Goal: Task Accomplishment & Management: Use online tool/utility

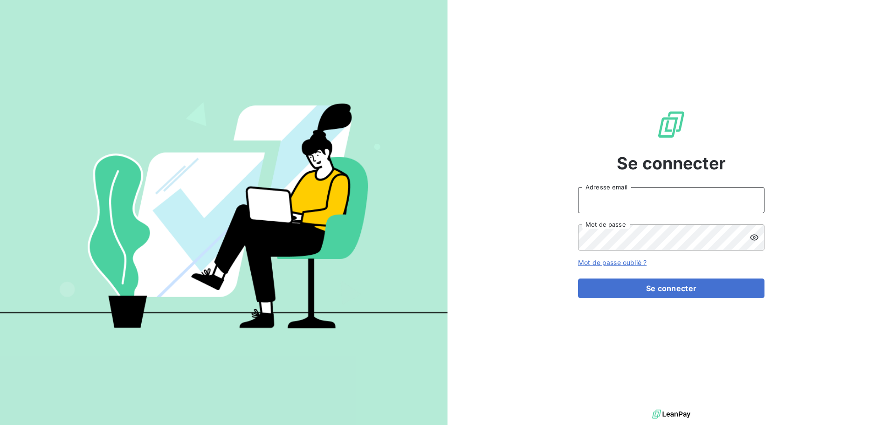
click at [596, 206] on input "Adresse email" at bounding box center [671, 200] width 186 height 26
type input "[EMAIL_ADDRESS][DOMAIN_NAME]"
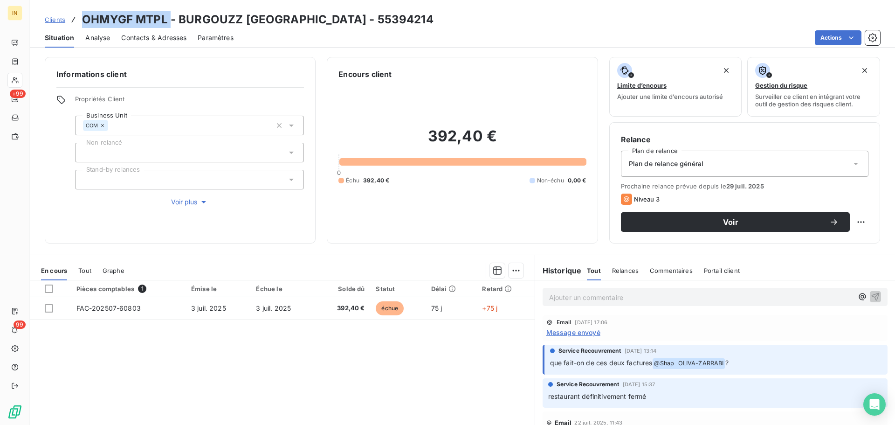
drag, startPoint x: 168, startPoint y: 20, endPoint x: 83, endPoint y: 18, distance: 84.8
click at [83, 18] on h3 "OHMYGF MTPL - BURGOUZZ [GEOGRAPHIC_DATA] - 55394214" at bounding box center [257, 19] width 351 height 17
click at [596, 256] on p "Ajouter un commentaire ﻿" at bounding box center [701, 297] width 304 height 12
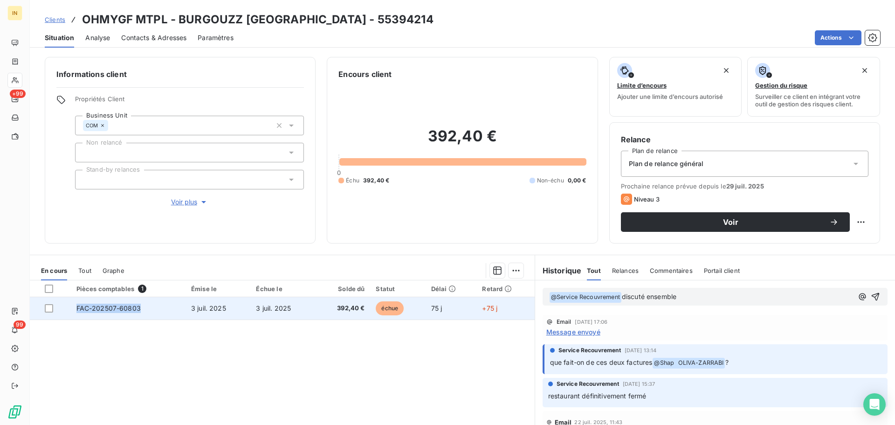
copy span "FAC-202507-60803"
drag, startPoint x: 151, startPoint y: 306, endPoint x: 76, endPoint y: 309, distance: 75.5
click at [76, 256] on td "FAC-202507-60803" at bounding box center [128, 308] width 115 height 22
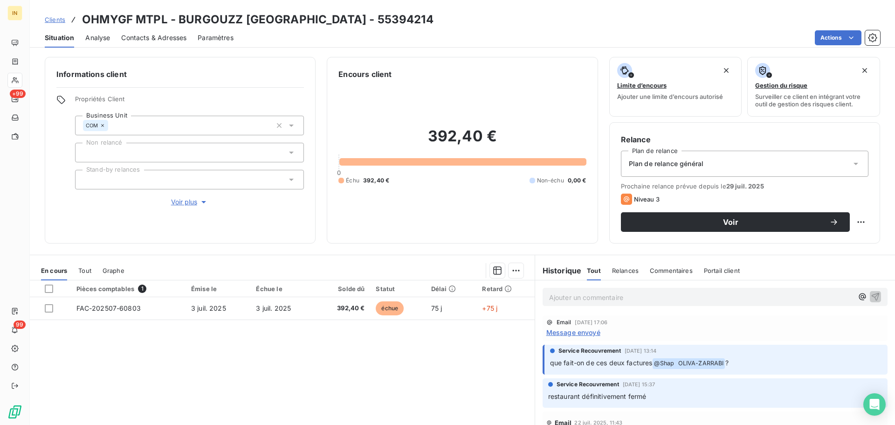
click at [596, 256] on p "Ajouter un commentaire ﻿" at bounding box center [701, 297] width 304 height 12
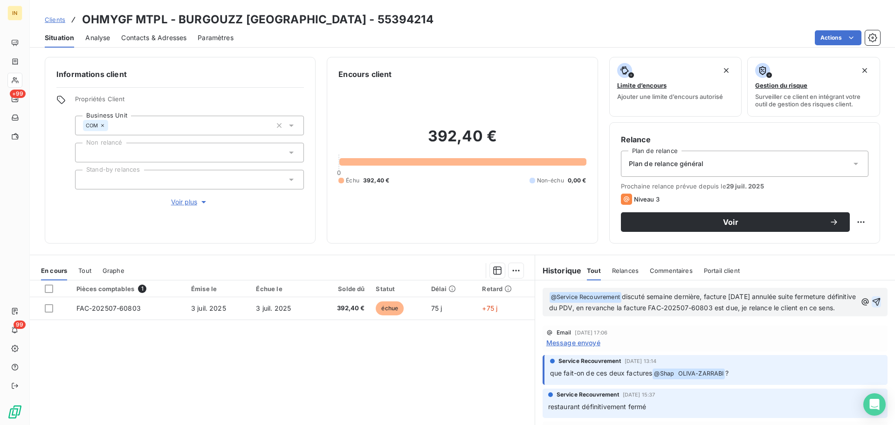
click at [596, 256] on icon "button" at bounding box center [876, 302] width 8 height 8
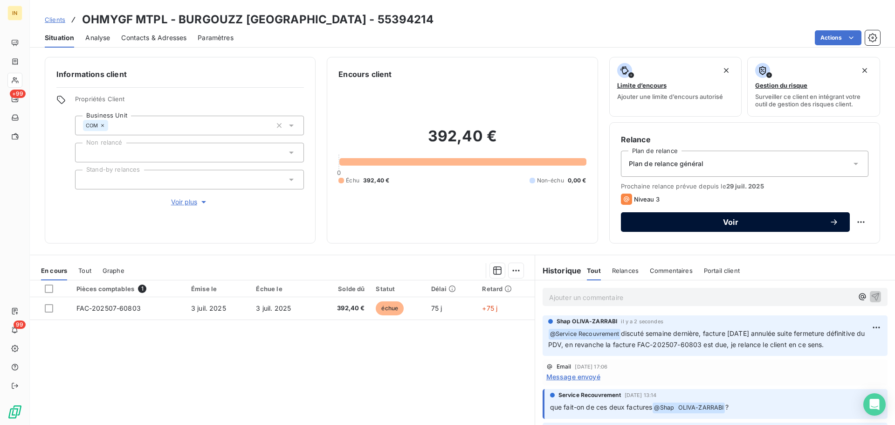
click at [596, 223] on span "Voir" at bounding box center [730, 221] width 197 height 7
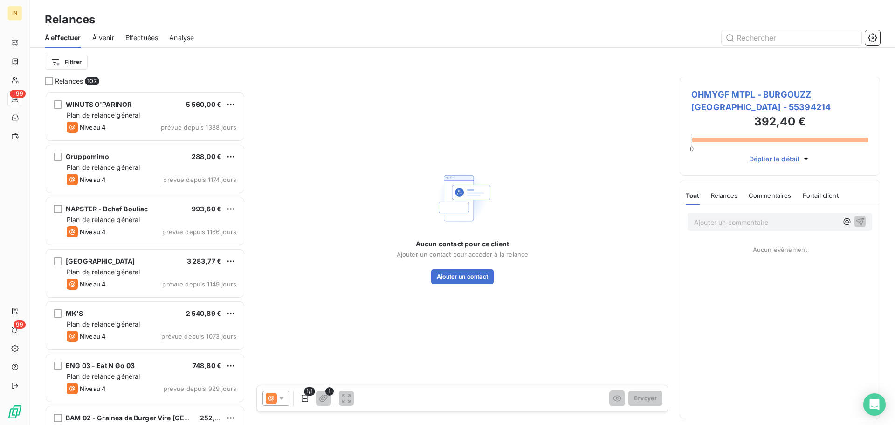
scroll to position [326, 193]
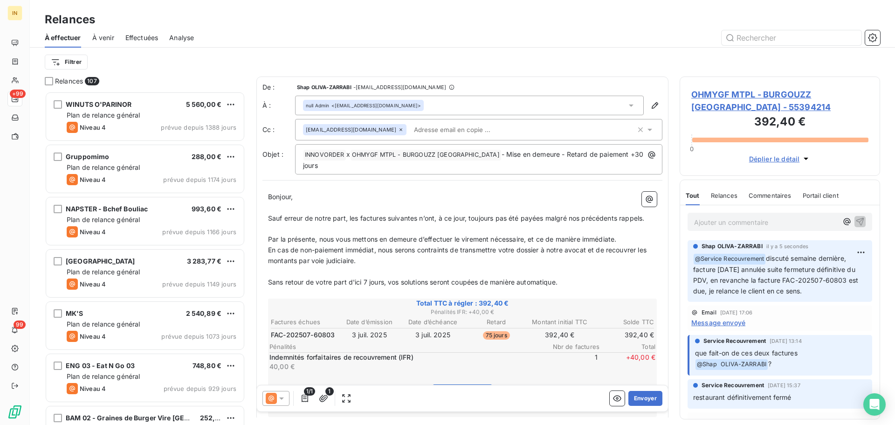
click at [358, 220] on span "Sauf erreur de notre part, les factures suivantes n’ont, à ce jour, toujours pa…" at bounding box center [456, 218] width 376 height 8
click at [382, 219] on span "Sauf erreur de notre part, la factures suivantes n’ont, à ce jour, toujours pas…" at bounding box center [454, 218] width 373 height 8
click at [428, 218] on span "Sauf erreur de notre part, la facture suivantes n’ont, à ce jour, toujours pas …" at bounding box center [453, 218] width 370 height 8
click at [528, 218] on span "Sauf erreur de notre part, la facture suivante n'a, à ce jour, toujours pas été…" at bounding box center [448, 218] width 361 height 8
click at [596, 226] on p "﻿" at bounding box center [462, 228] width 389 height 11
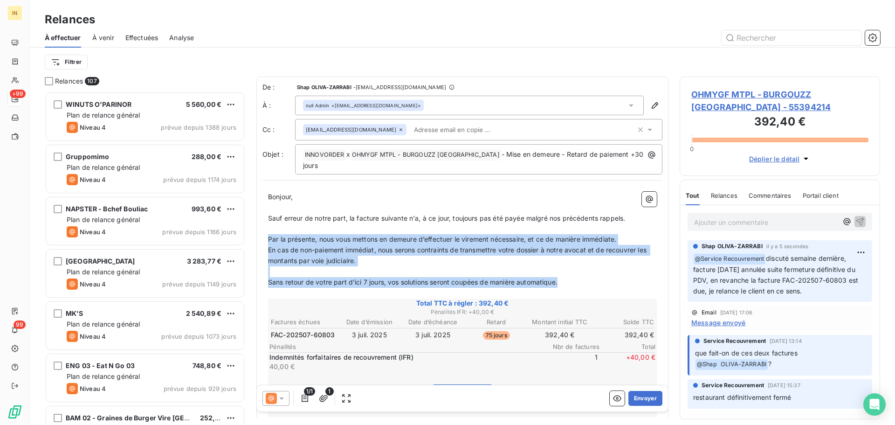
drag, startPoint x: 502, startPoint y: 276, endPoint x: 259, endPoint y: 238, distance: 246.2
click at [259, 238] on div "De : [PERSON_NAME]-ZARRABI - [EMAIL_ADDRESS][DOMAIN_NAME] À : null Admin <[EMAI…" at bounding box center [462, 353] width 412 height 555
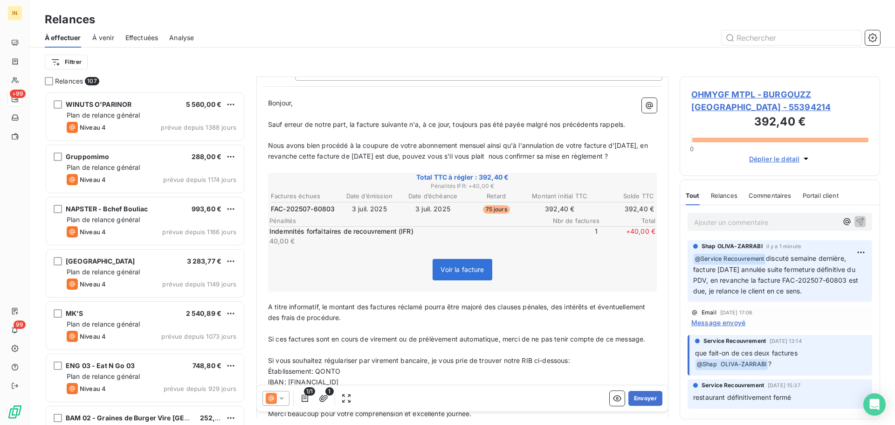
scroll to position [141, 0]
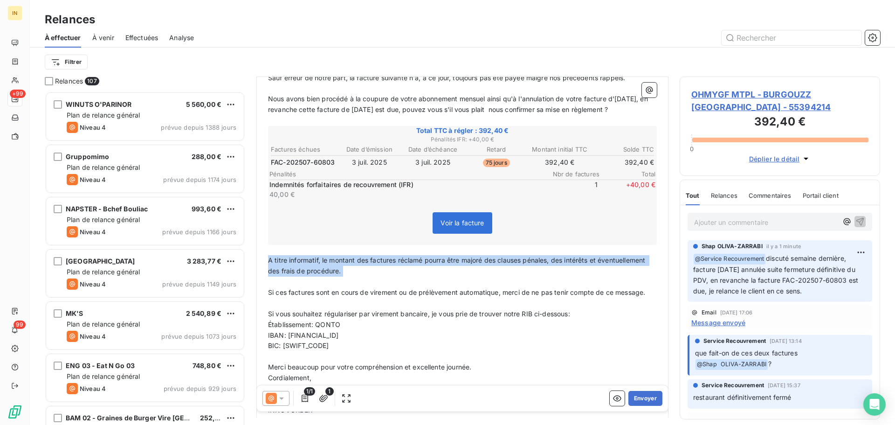
drag, startPoint x: 375, startPoint y: 290, endPoint x: 263, endPoint y: 272, distance: 113.4
click at [263, 256] on div "Bonjour, ﻿ Sauf erreur de notre part, la facture suivante n'a, à ce jour, toujo…" at bounding box center [462, 249] width 400 height 407
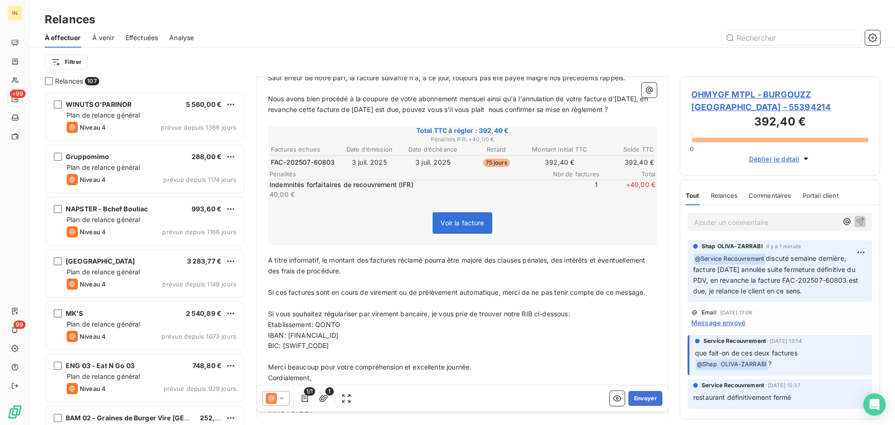
click at [285, 256] on p "﻿" at bounding box center [462, 303] width 389 height 11
click at [288, 256] on span "Si ces factures sont en cours de virement ou de prélèvement automatique, merci …" at bounding box center [456, 292] width 377 height 8
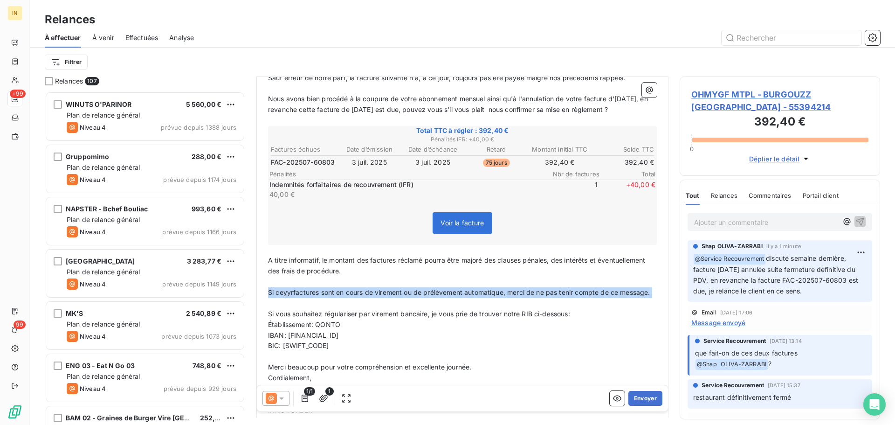
drag, startPoint x: 323, startPoint y: 320, endPoint x: 260, endPoint y: 307, distance: 63.7
click at [260, 256] on div "De : [PERSON_NAME]-ZARRABI - [EMAIL_ADDRESS][DOMAIN_NAME] À : null Admin <[EMAI…" at bounding box center [462, 197] width 412 height 522
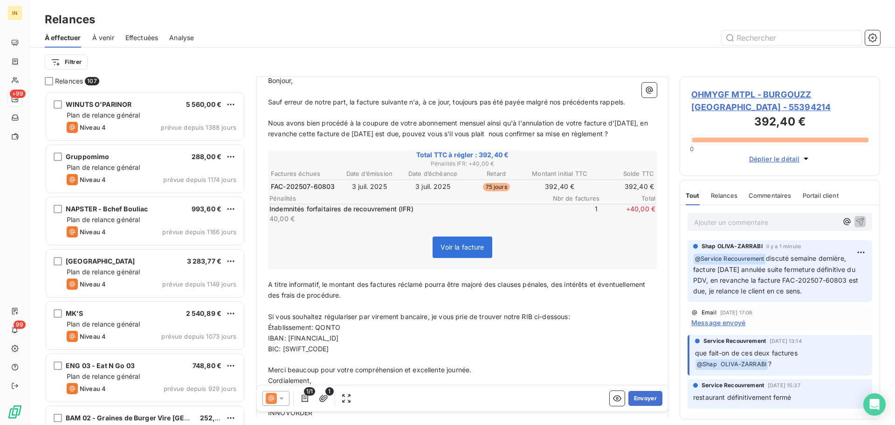
scroll to position [210, 0]
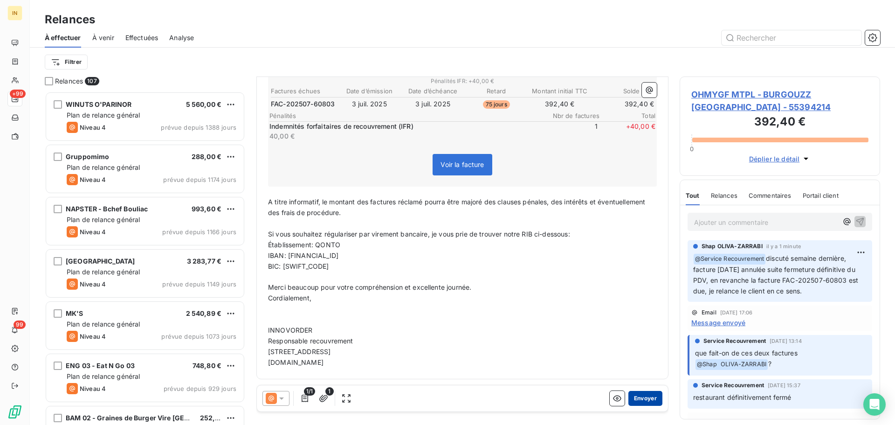
click at [596, 256] on button "Envoyer" at bounding box center [645, 398] width 34 height 15
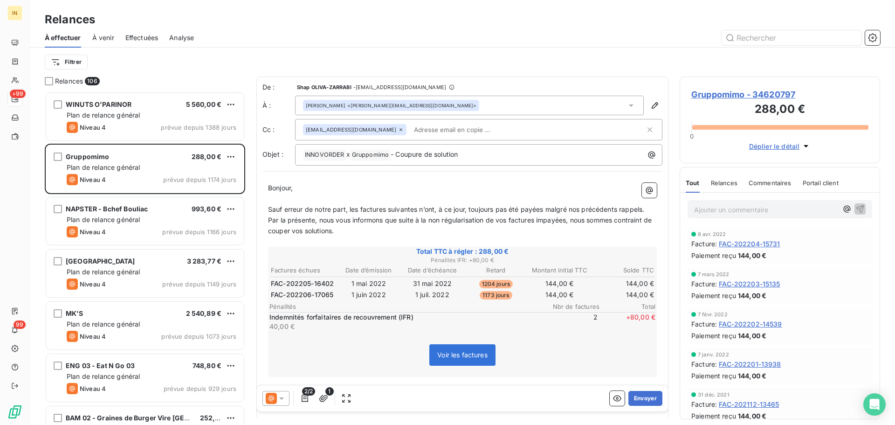
click at [596, 184] on span "Relances" at bounding box center [724, 182] width 27 height 7
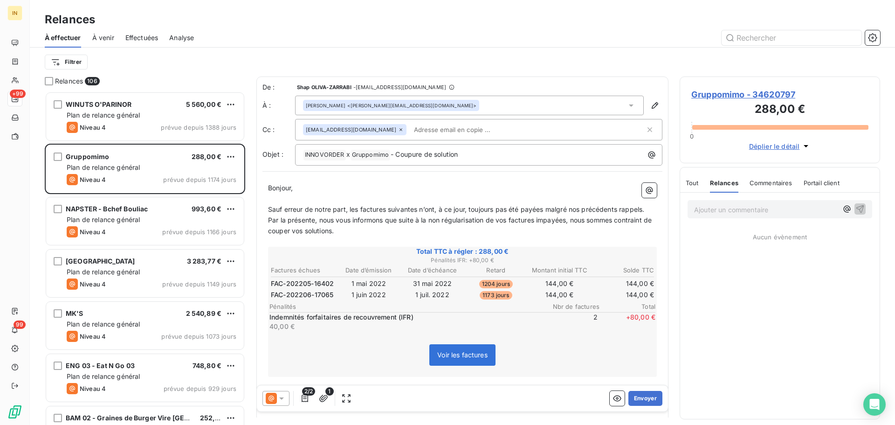
click at [596, 184] on span "Relances" at bounding box center [724, 182] width 28 height 7
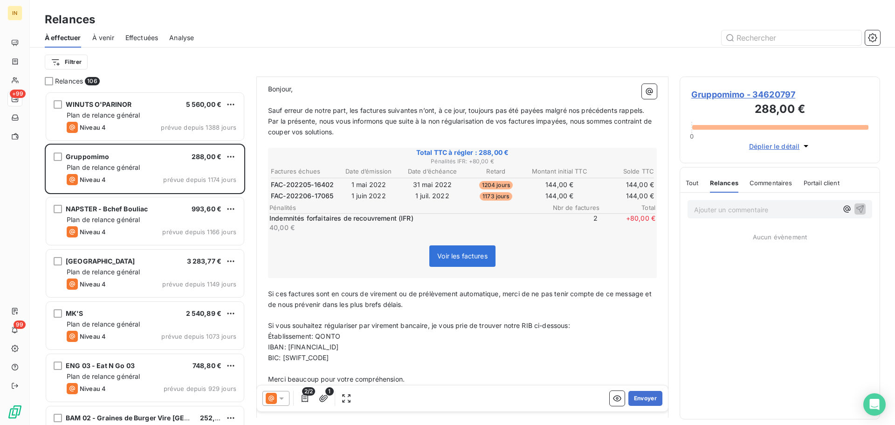
scroll to position [191, 0]
